Goal: Information Seeking & Learning: Learn about a topic

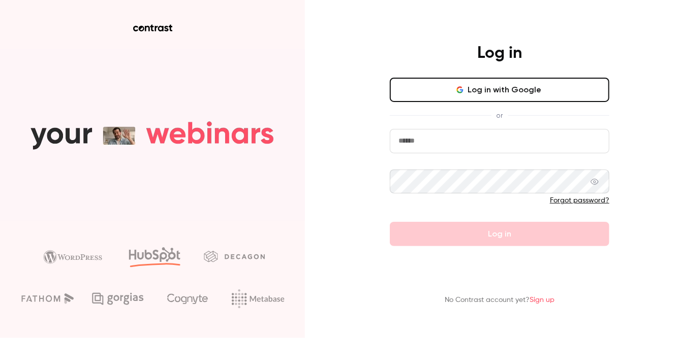
click at [499, 97] on button "Log in with Google" at bounding box center [499, 90] width 219 height 24
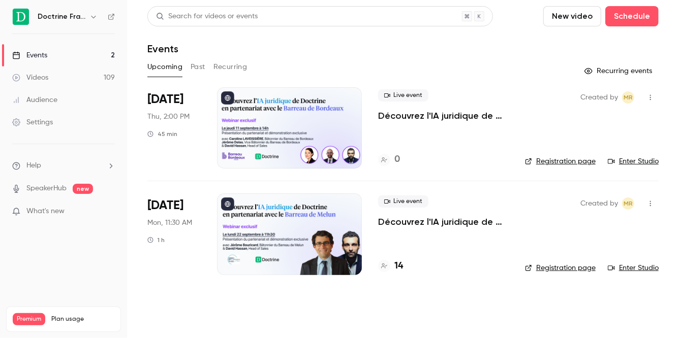
click at [196, 65] on button "Past" at bounding box center [197, 67] width 15 height 16
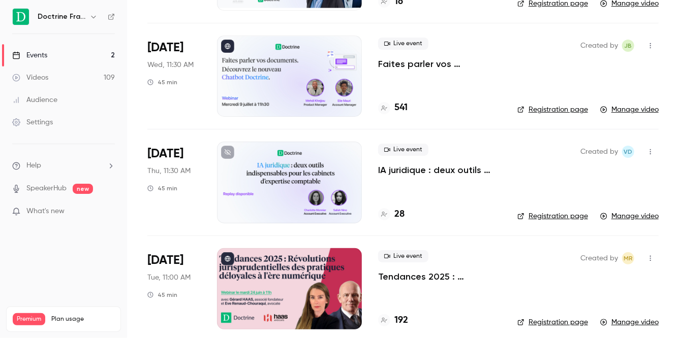
scroll to position [365, 0]
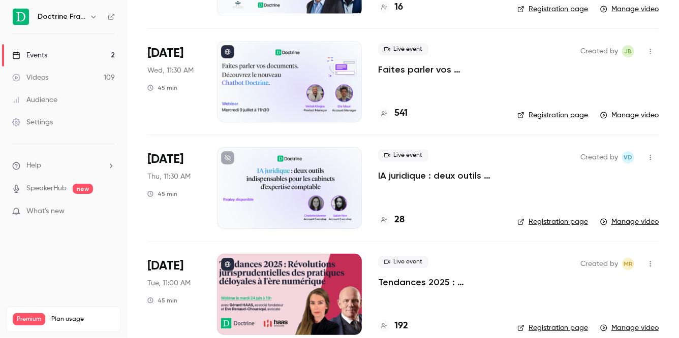
click at [400, 176] on p "IA juridique : deux outils incontournables pour les cabinets d’expertise compta…" at bounding box center [439, 176] width 123 height 12
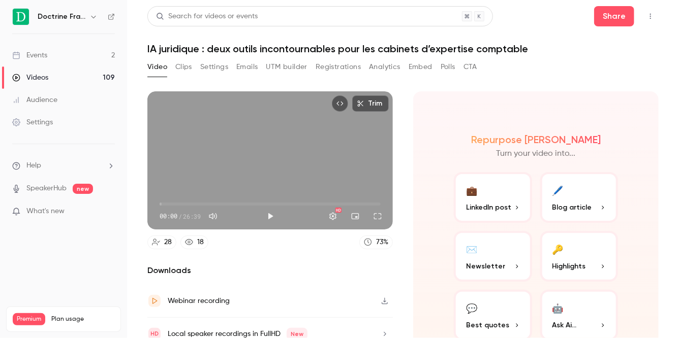
click at [361, 65] on div "Video Clips Settings Emails UTM builder Registrations Analytics Embed Polls CTA" at bounding box center [312, 67] width 330 height 16
click at [354, 65] on button "Registrations" at bounding box center [337, 67] width 45 height 16
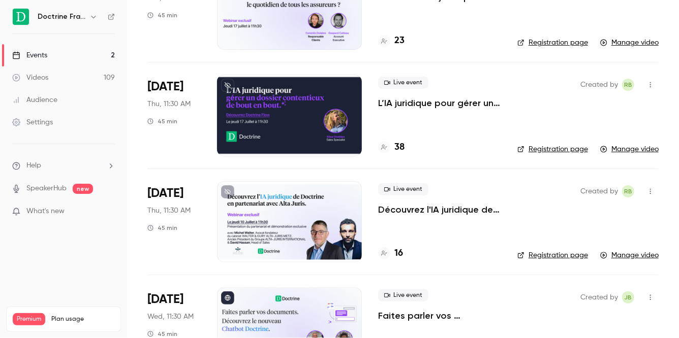
scroll to position [43, 0]
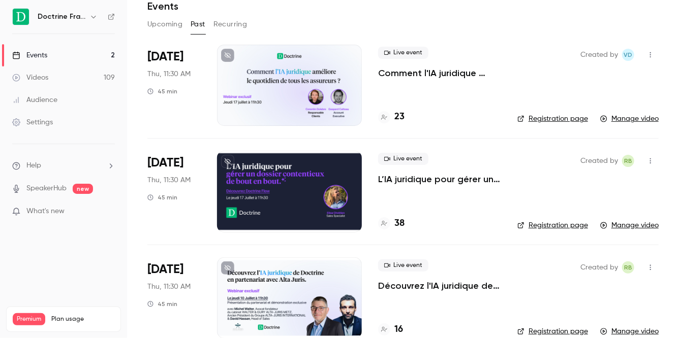
click at [436, 67] on p "Comment l'IA juridique facilite le quotidien de tous les assureurs ?" at bounding box center [439, 73] width 123 height 12
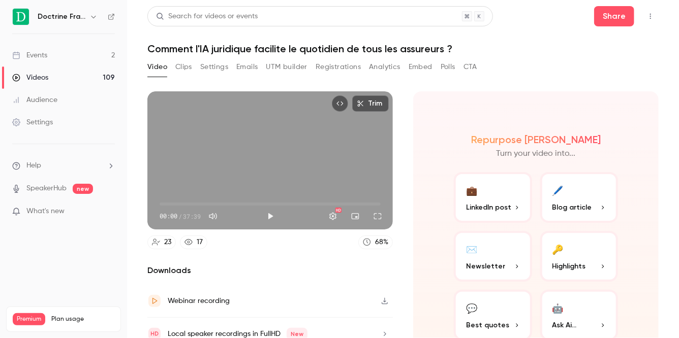
click at [353, 67] on button "Registrations" at bounding box center [337, 67] width 45 height 16
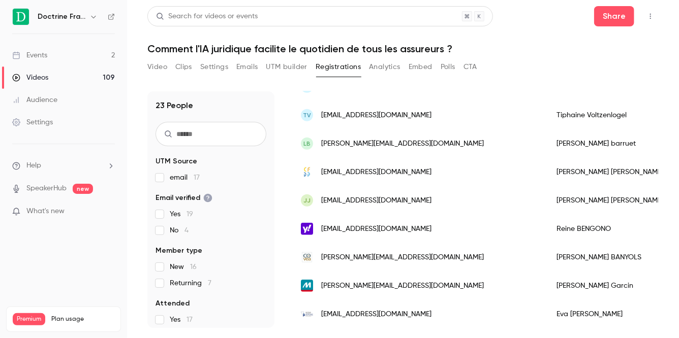
scroll to position [505, 0]
